Goal: Use online tool/utility: Utilize a website feature to perform a specific function

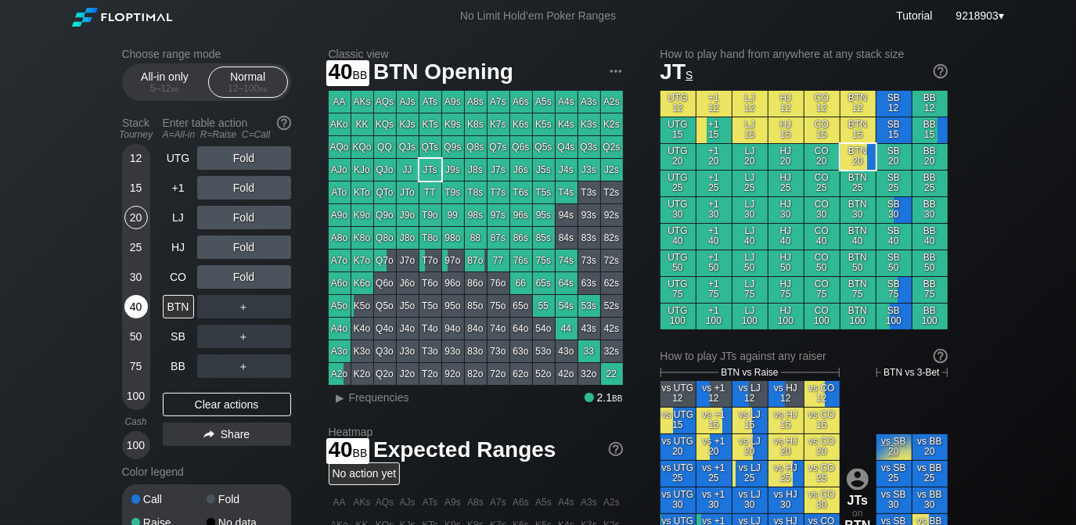
click at [131, 304] on div "40" at bounding box center [135, 306] width 23 height 23
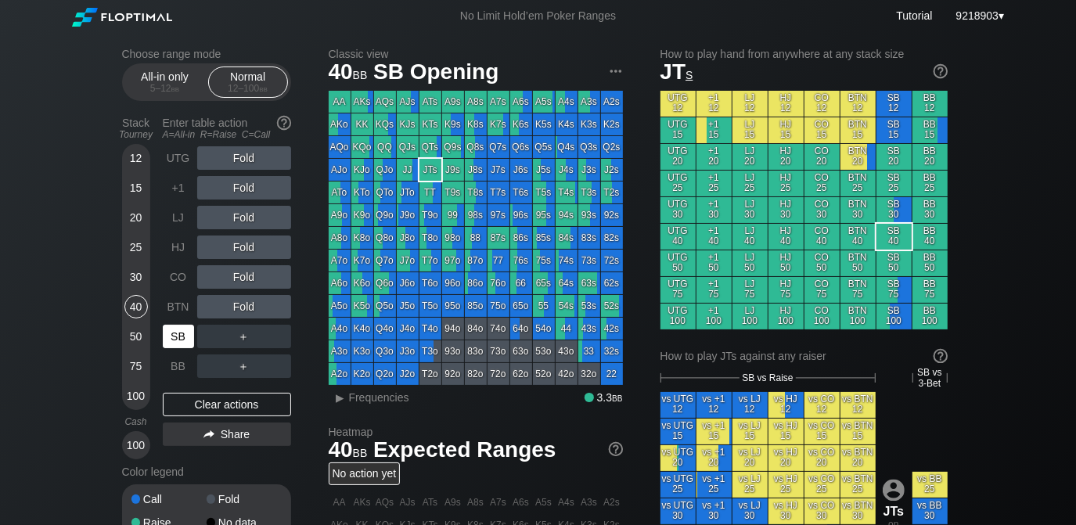
click at [174, 348] on div "SB" at bounding box center [178, 336] width 31 height 23
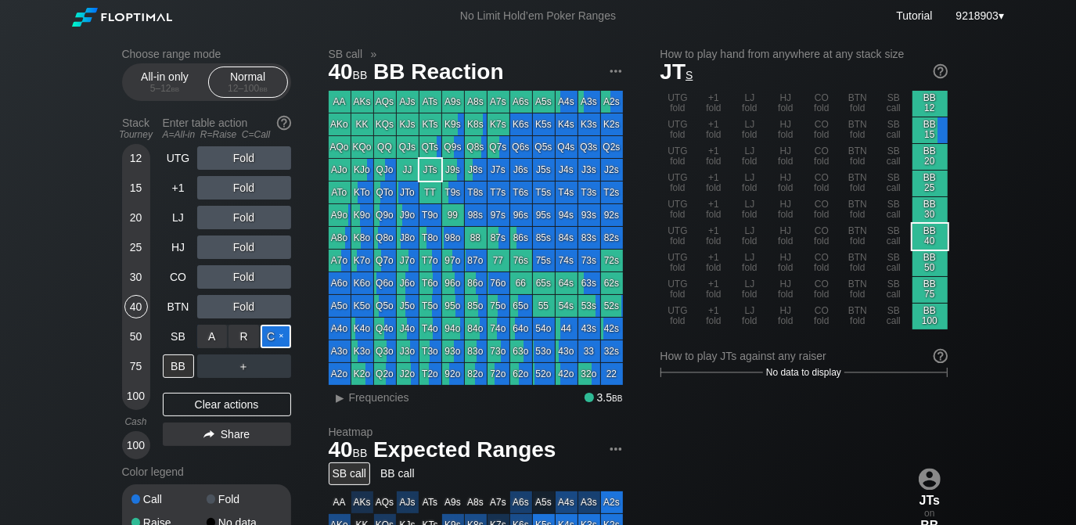
click at [275, 340] on div "C ✕" at bounding box center [276, 336] width 31 height 23
click at [239, 375] on div "R ✕" at bounding box center [243, 365] width 31 height 23
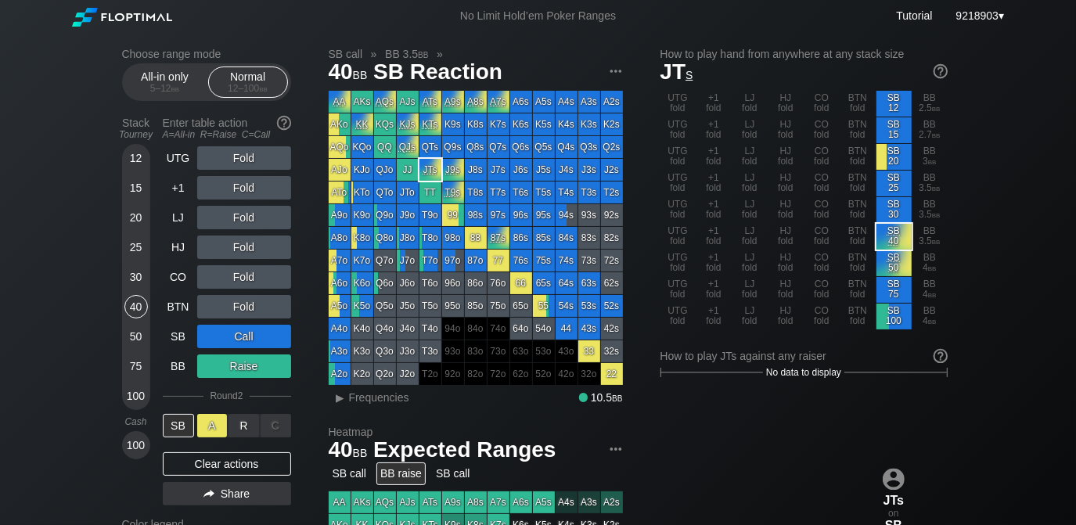
click at [218, 430] on div "A ✕" at bounding box center [212, 425] width 31 height 23
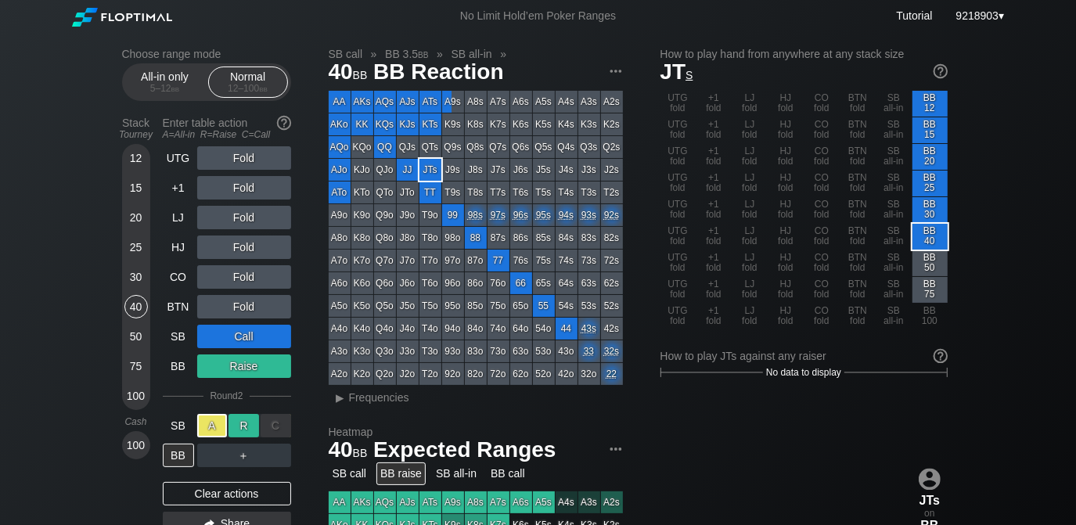
click at [254, 431] on div "R ✕" at bounding box center [243, 425] width 31 height 23
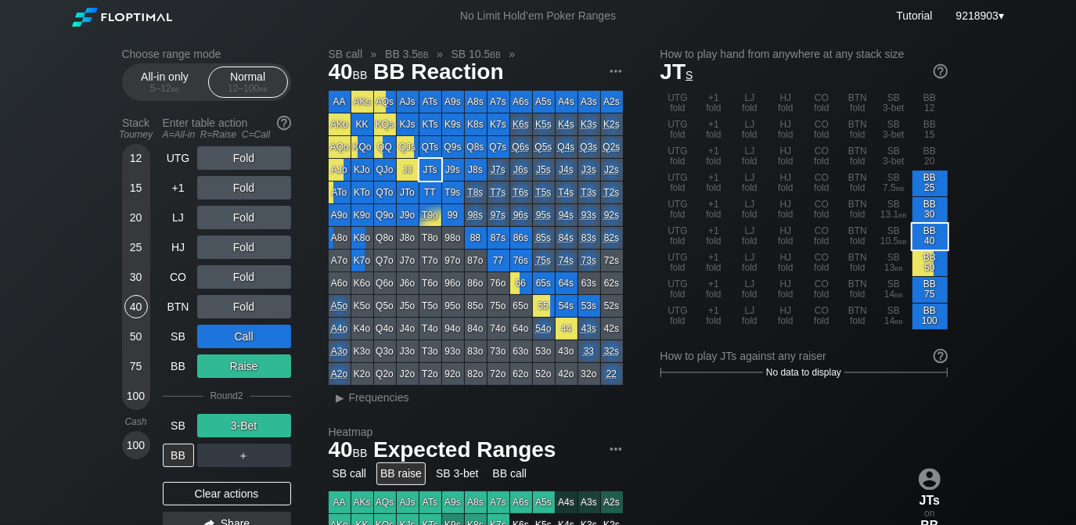
click at [16, 361] on div "Choose range mode All-in only 5 – 12 bb Normal 12 – 100 bb Stack Tourney Enter …" at bounding box center [538, 531] width 1076 height 999
